Goal: Task Accomplishment & Management: Manage account settings

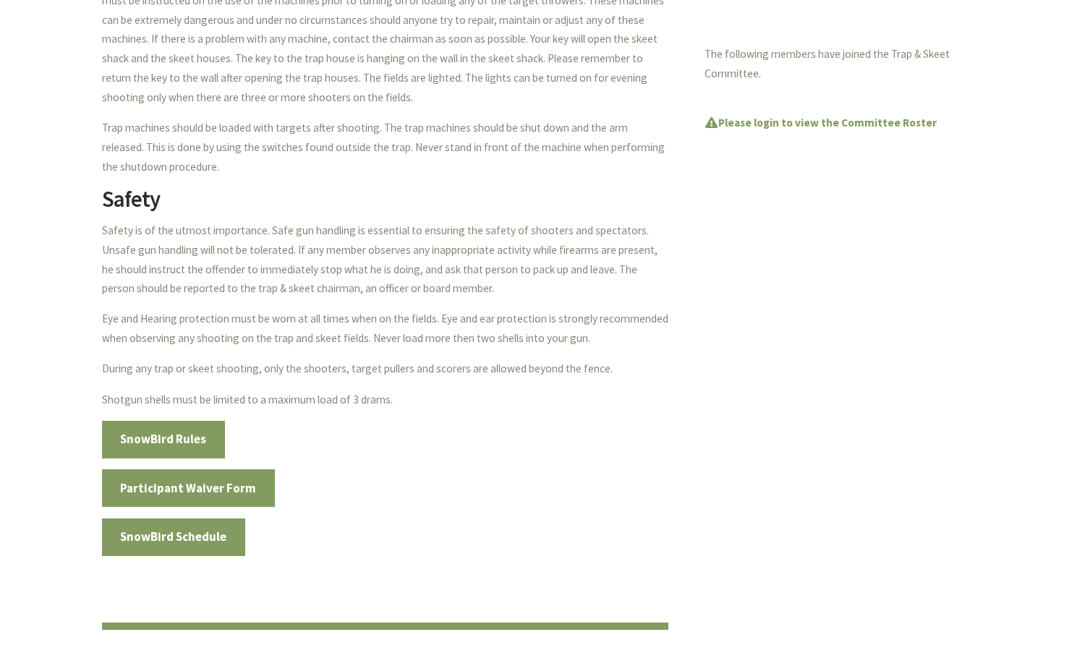
scroll to position [602, 0]
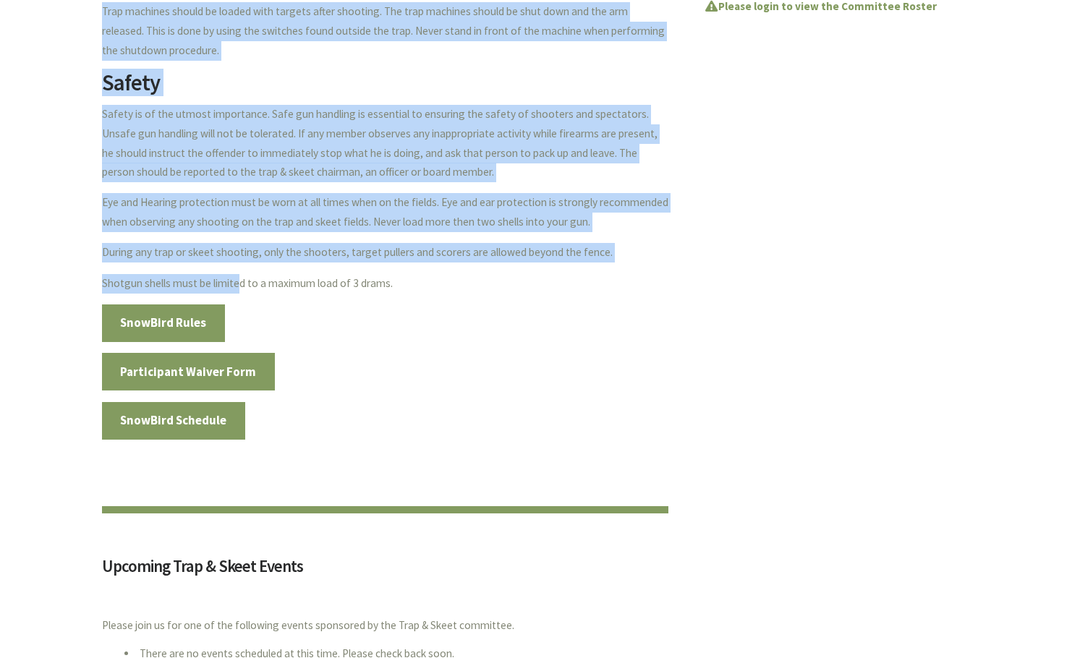
drag, startPoint x: 98, startPoint y: 285, endPoint x: 241, endPoint y: 282, distance: 143.2
click at [241, 282] on div "Trap & Skeet Committee GSA has two combination trap and skeet fields. Members c…" at bounding box center [536, 562] width 1072 height 2116
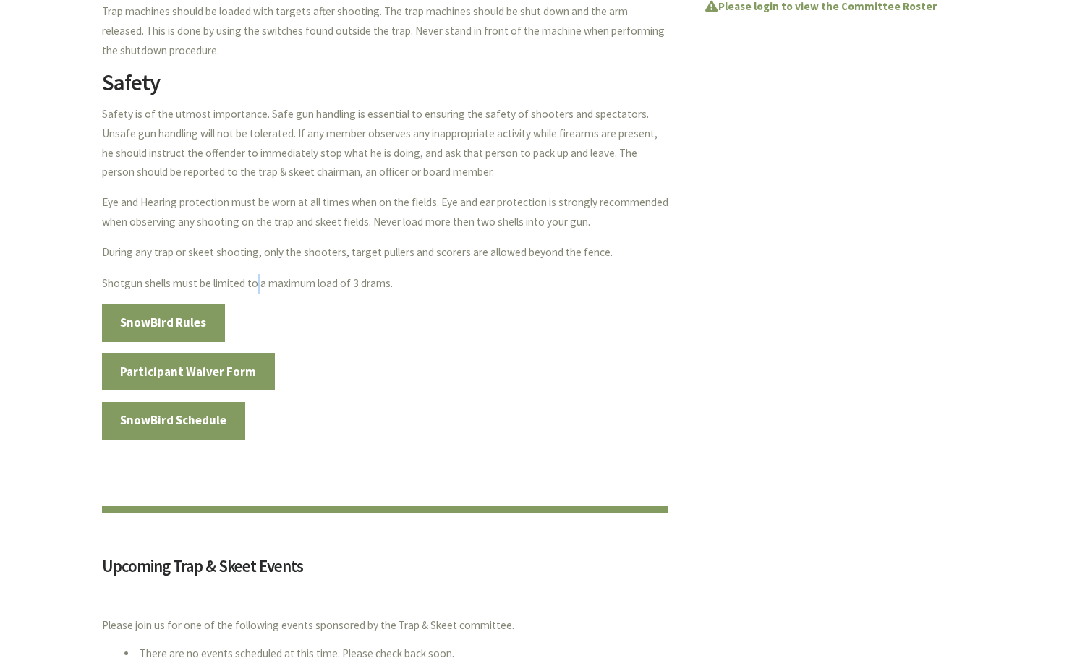
click at [258, 283] on p "Shotgun shells must be limited to a maximum load of 3 drams." at bounding box center [385, 284] width 566 height 20
drag, startPoint x: 385, startPoint y: 284, endPoint x: 96, endPoint y: 290, distance: 289.3
click at [96, 290] on div "Trap & Skeet Committee GSA has two combination trap and skeet fields. Members c…" at bounding box center [367, 108] width 602 height 1168
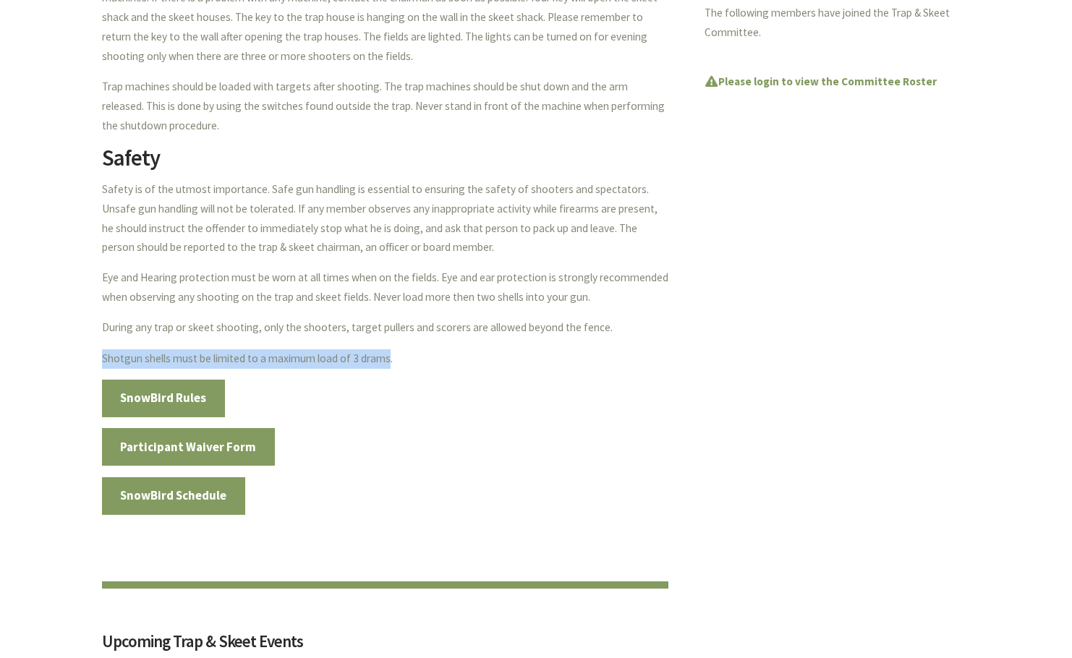
scroll to position [0, 0]
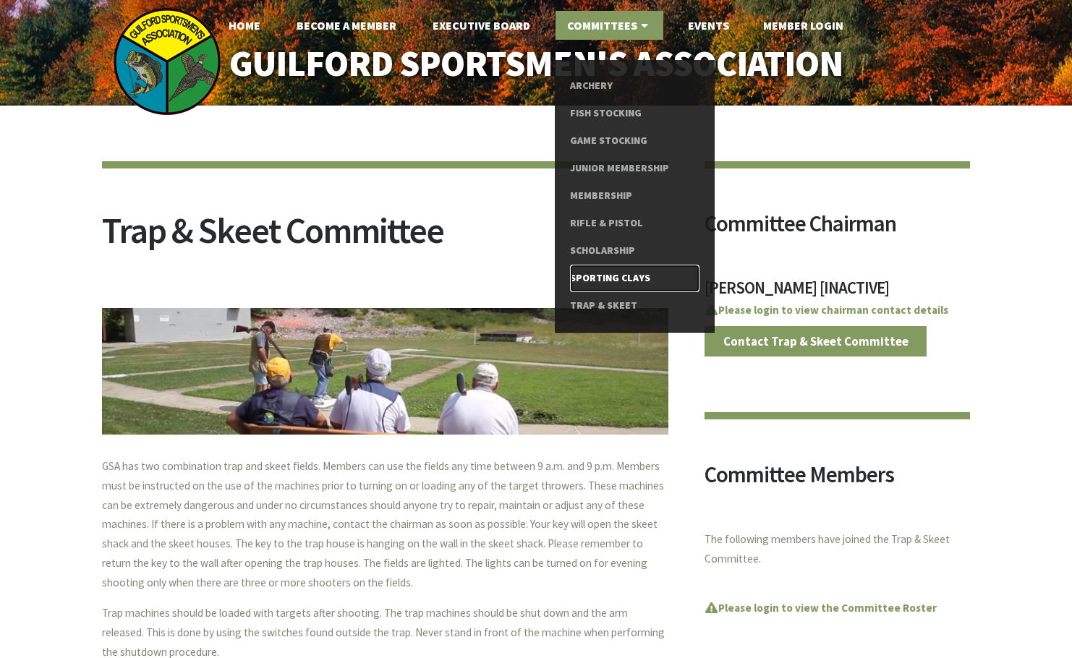
click at [598, 273] on link "Sporting Clays" at bounding box center [634, 278] width 129 height 27
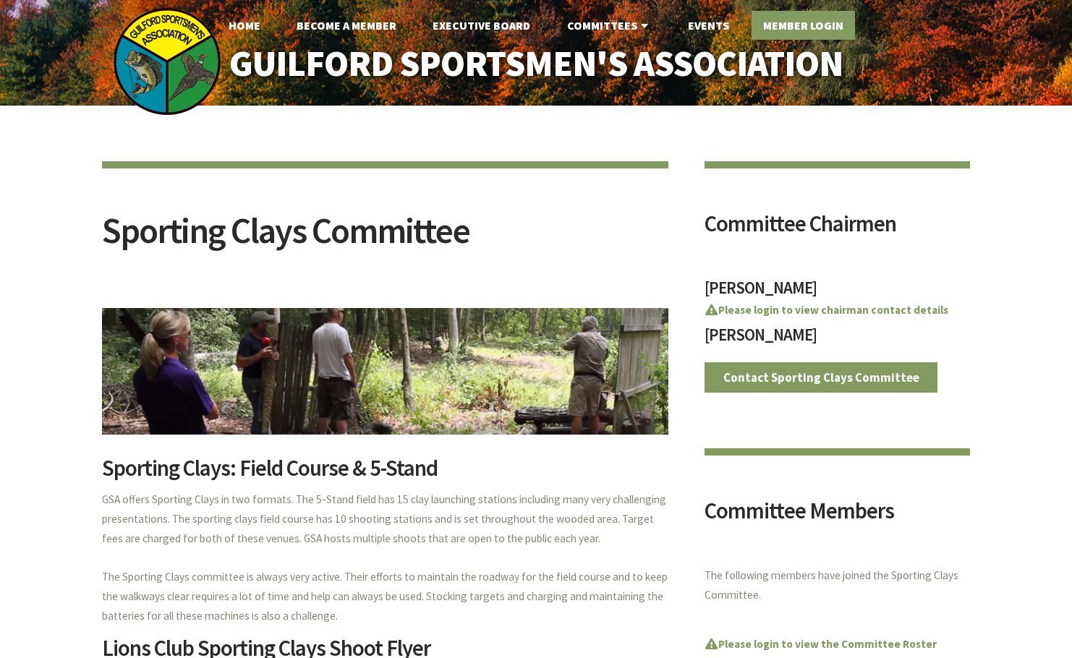
click at [826, 18] on link "Member Login" at bounding box center [802, 25] width 103 height 29
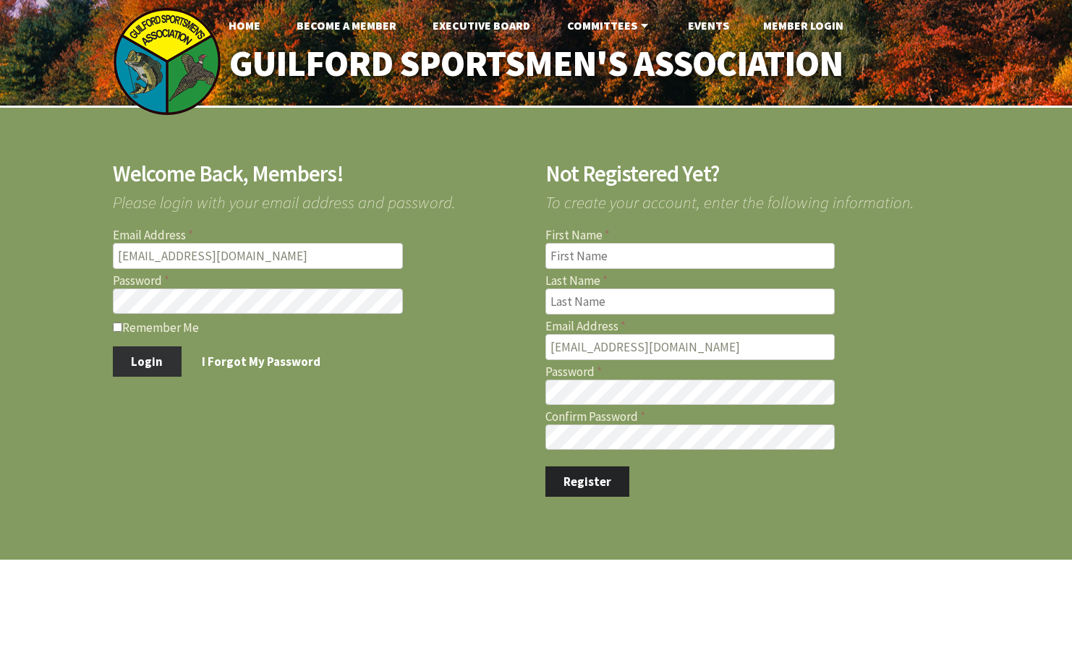
type input "bomalley5@gmail.com"
click at [141, 365] on button "Login" at bounding box center [147, 361] width 69 height 30
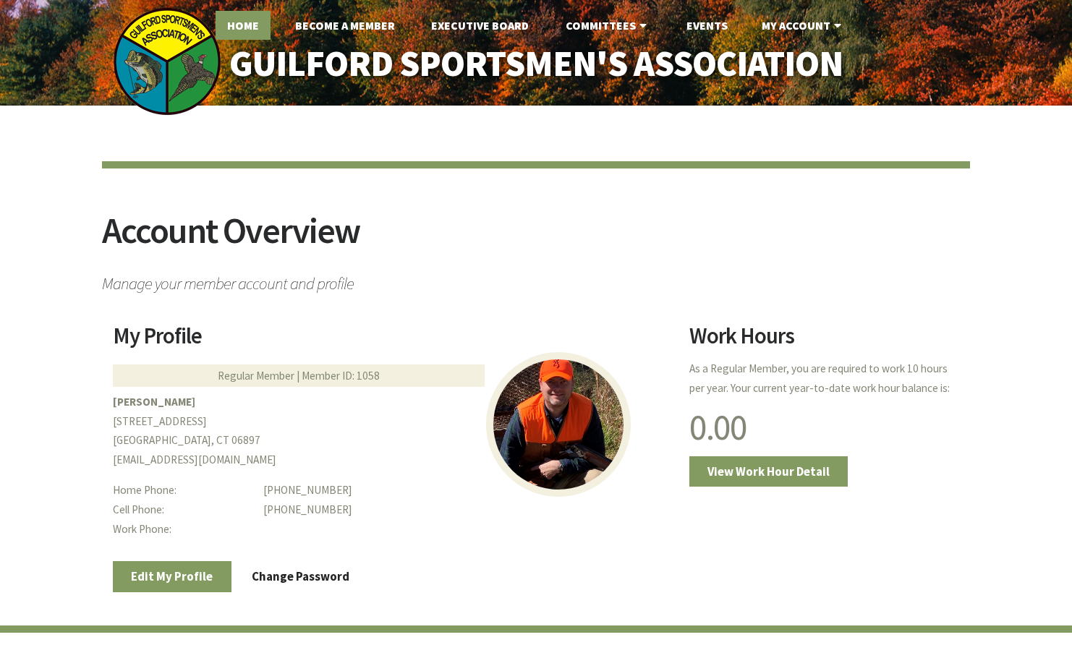
click at [251, 25] on link "Home" at bounding box center [242, 25] width 55 height 29
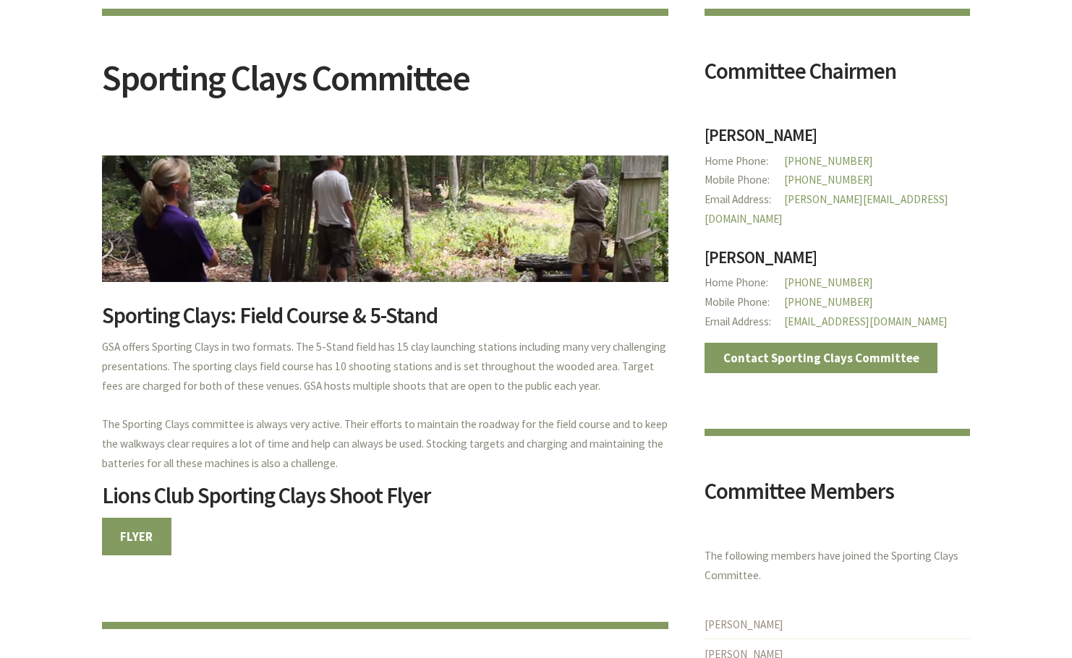
scroll to position [149, 0]
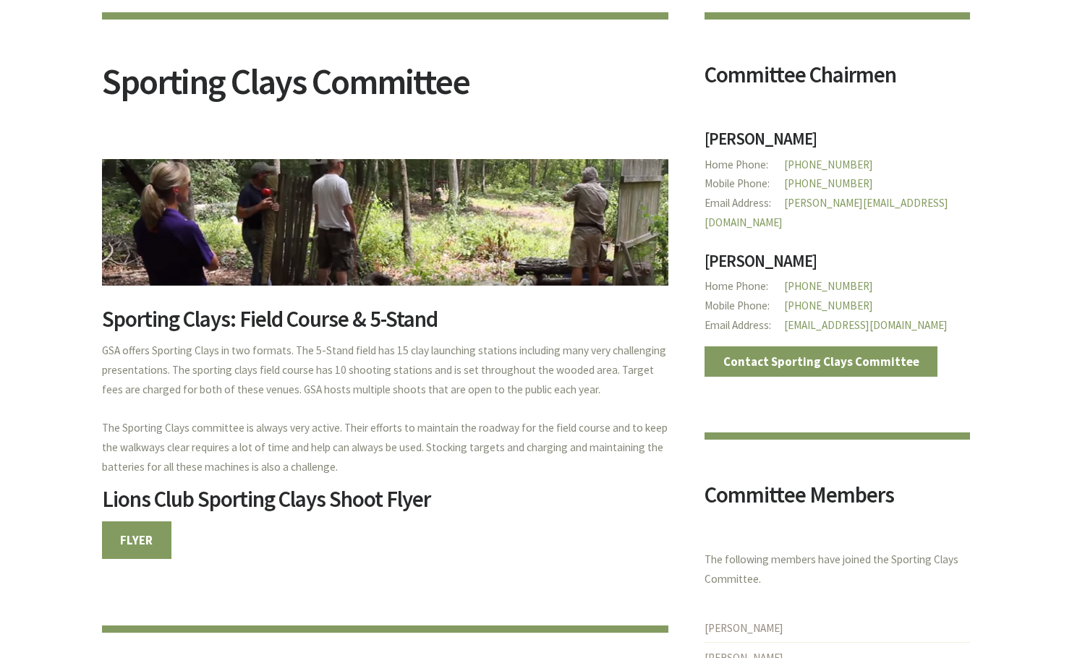
click at [172, 533] on p "FLYER" at bounding box center [385, 540] width 566 height 38
click at [142, 536] on link "FLYER" at bounding box center [136, 540] width 69 height 38
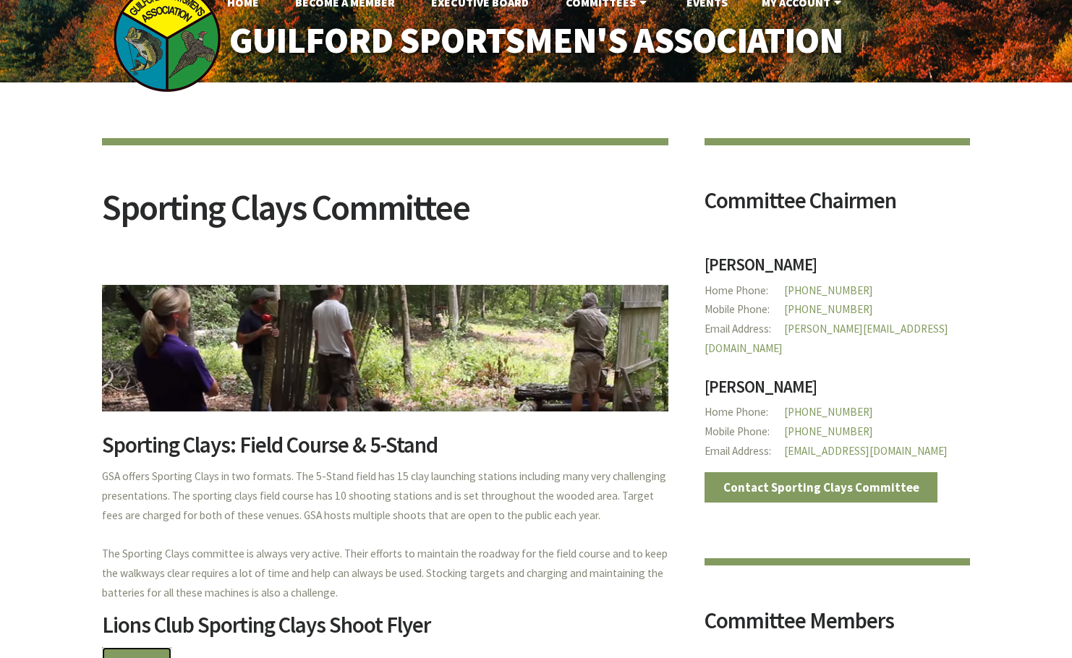
scroll to position [0, 0]
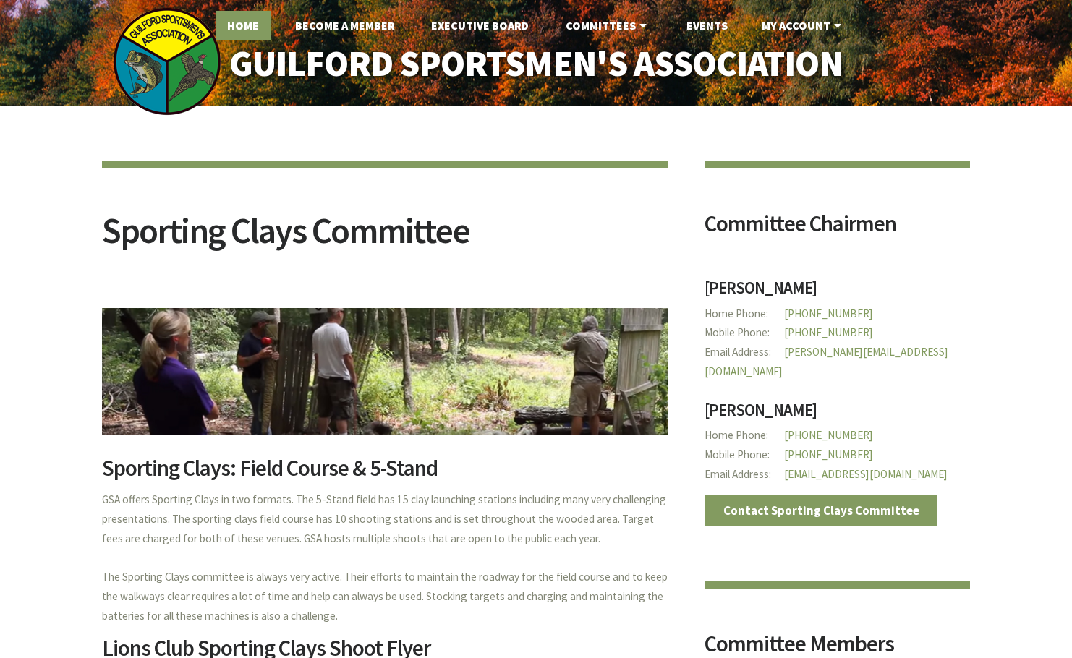
click at [244, 20] on link "Home" at bounding box center [242, 25] width 55 height 29
